Goal: Leave review/rating: Leave review/rating

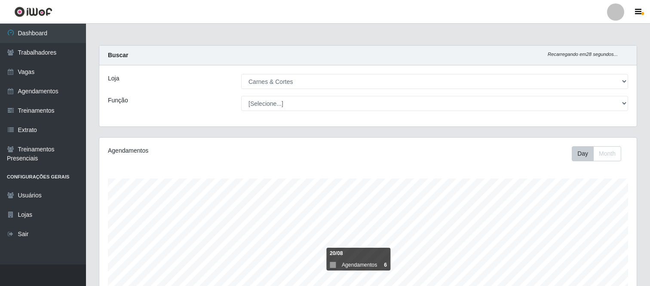
select select "433"
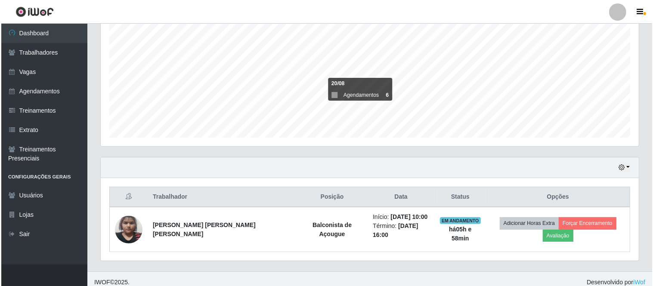
scroll to position [178, 538]
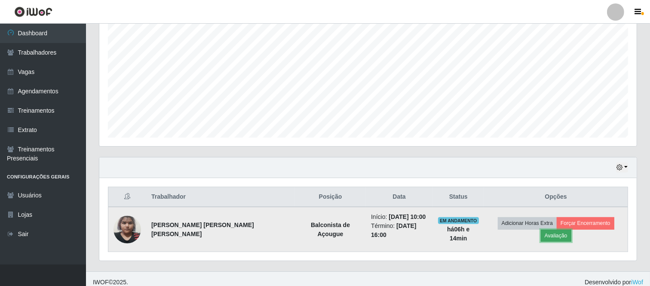
click at [572, 230] on button "Avaliação" at bounding box center [556, 236] width 31 height 12
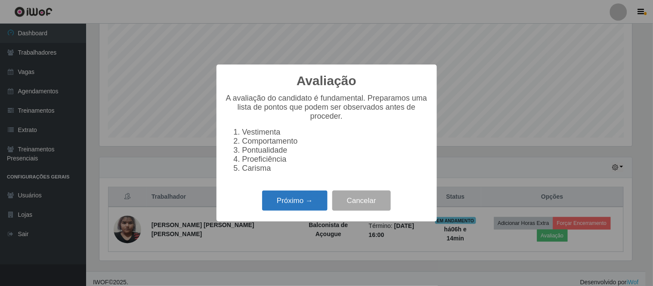
click at [276, 204] on button "Próximo →" at bounding box center [294, 201] width 65 height 20
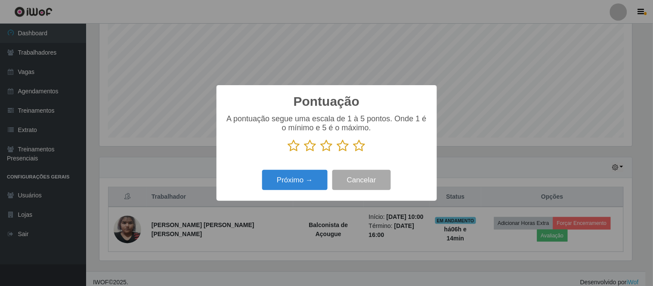
scroll to position [429962, 429608]
click at [360, 150] on icon at bounding box center [359, 145] width 12 height 13
click at [353, 152] on input "radio" at bounding box center [353, 152] width 0 height 0
click at [289, 185] on button "Próximo →" at bounding box center [294, 180] width 65 height 20
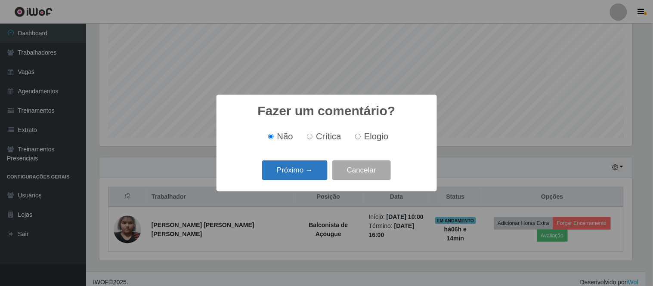
click at [308, 169] on button "Próximo →" at bounding box center [294, 170] width 65 height 20
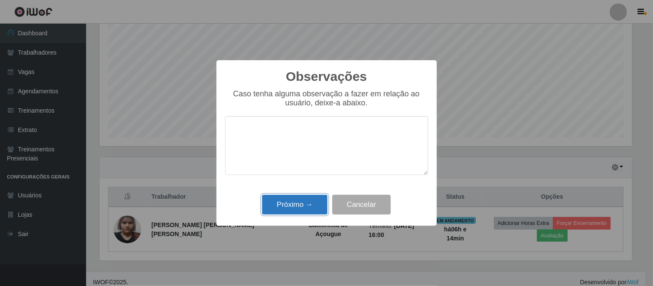
click at [299, 207] on button "Próximo →" at bounding box center [294, 205] width 65 height 20
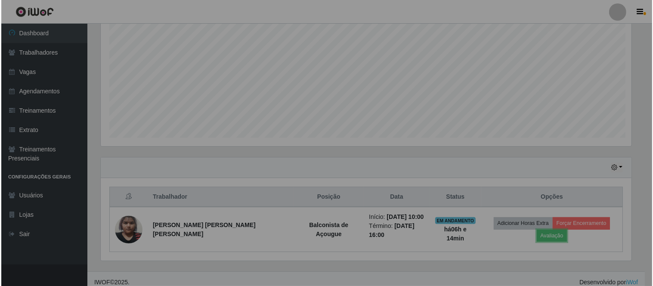
scroll to position [178, 538]
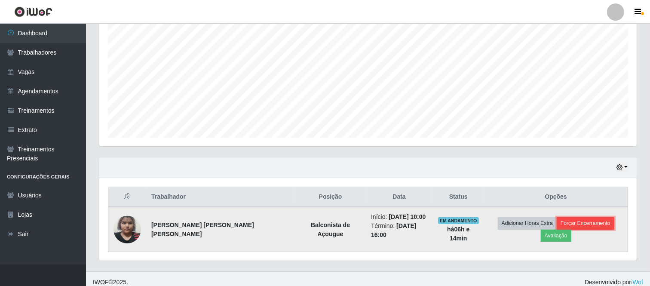
click at [577, 228] on button "Forçar Encerramento" at bounding box center [586, 223] width 58 height 12
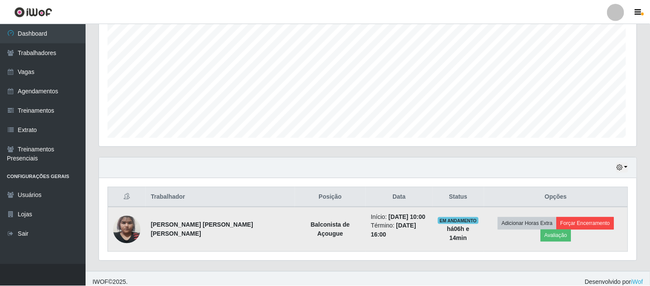
scroll to position [178, 532]
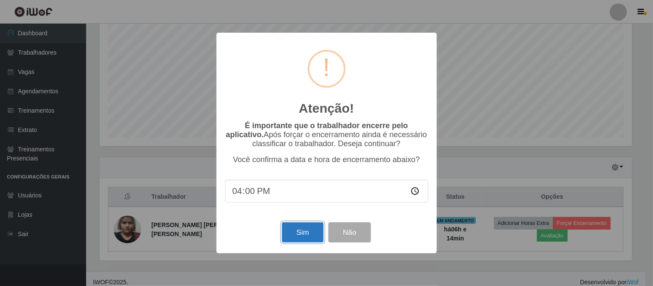
click at [307, 234] on button "Sim" at bounding box center [303, 232] width 42 height 20
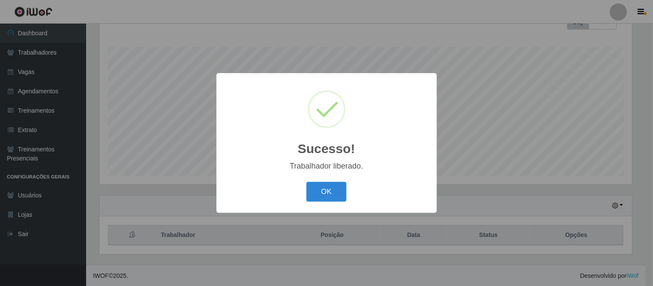
click at [321, 181] on div "OK Cancel" at bounding box center [326, 191] width 203 height 25
click at [321, 191] on button "OK" at bounding box center [326, 192] width 40 height 20
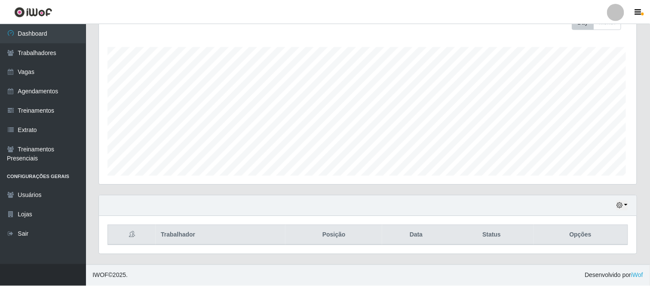
scroll to position [178, 538]
